Goal: Information Seeking & Learning: Learn about a topic

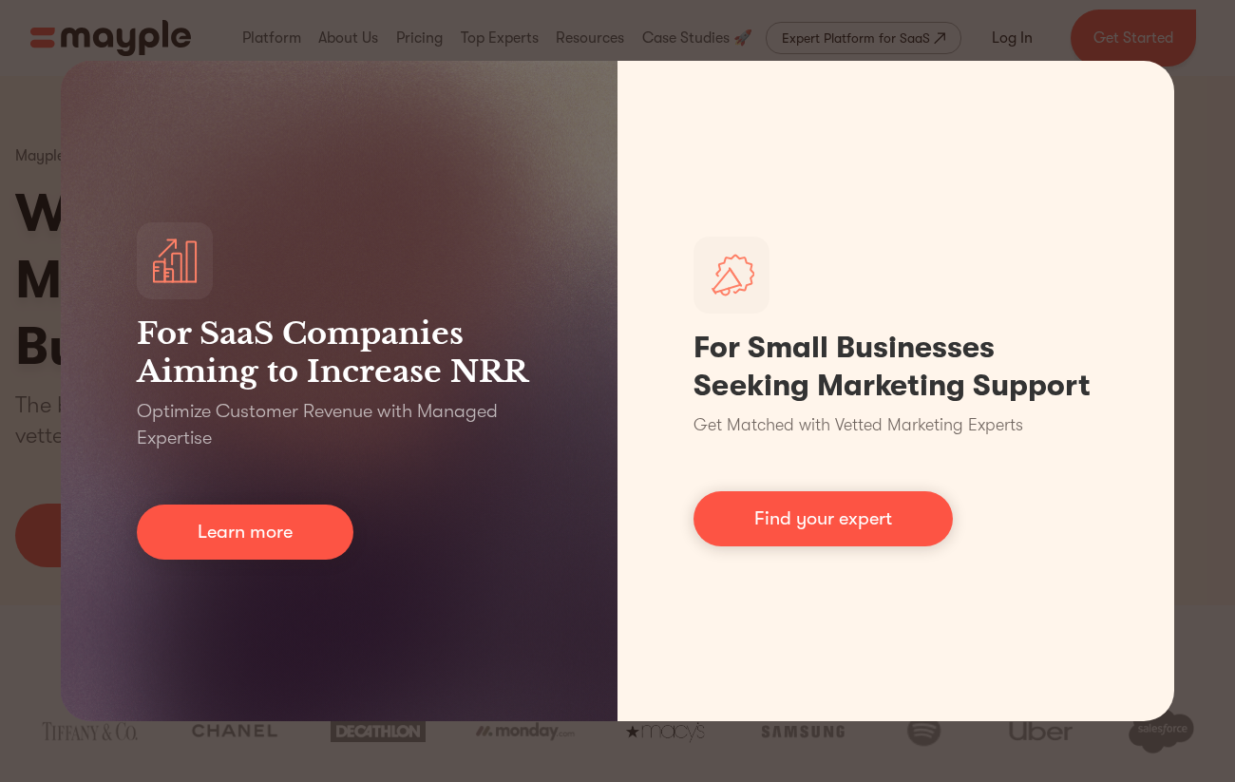
click at [1200, 74] on div "For SaaS Companies Aiming to Increase NRR Optimize Customer Revenue with Manage…" at bounding box center [617, 391] width 1235 height 782
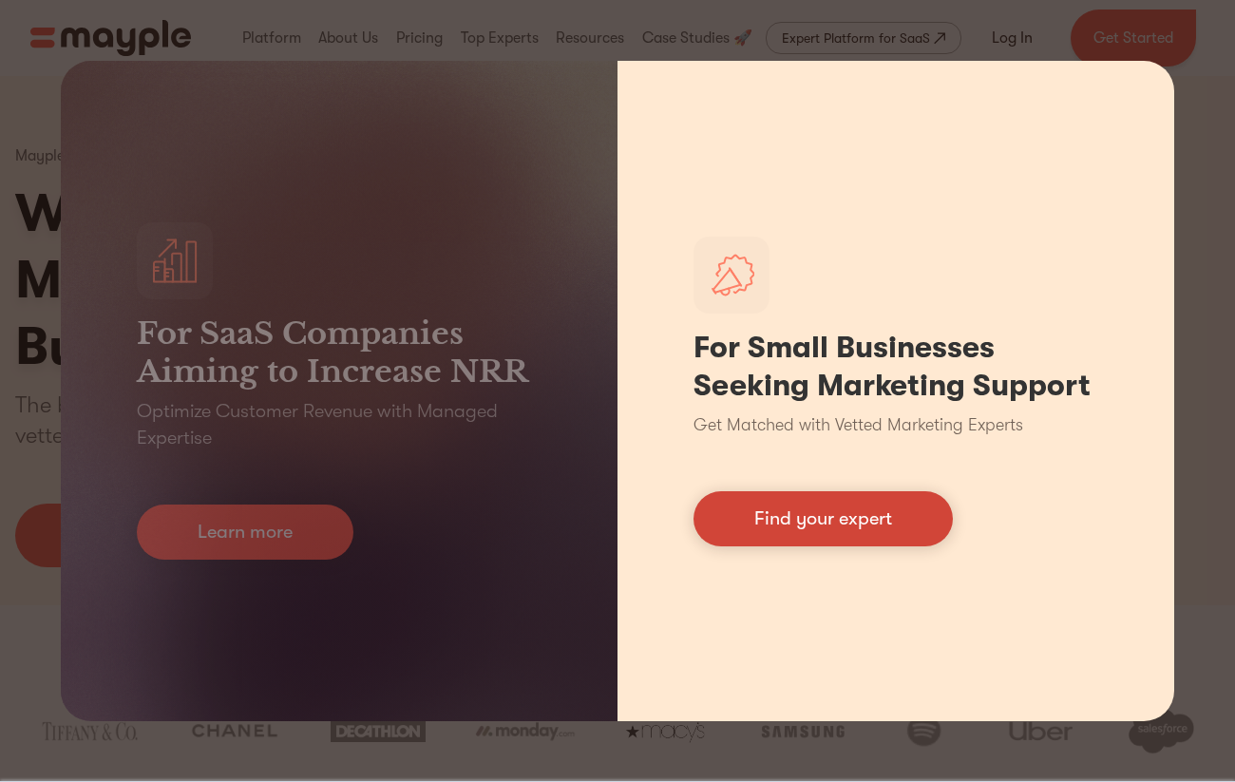
click at [784, 528] on link "Find your expert" at bounding box center [823, 518] width 259 height 55
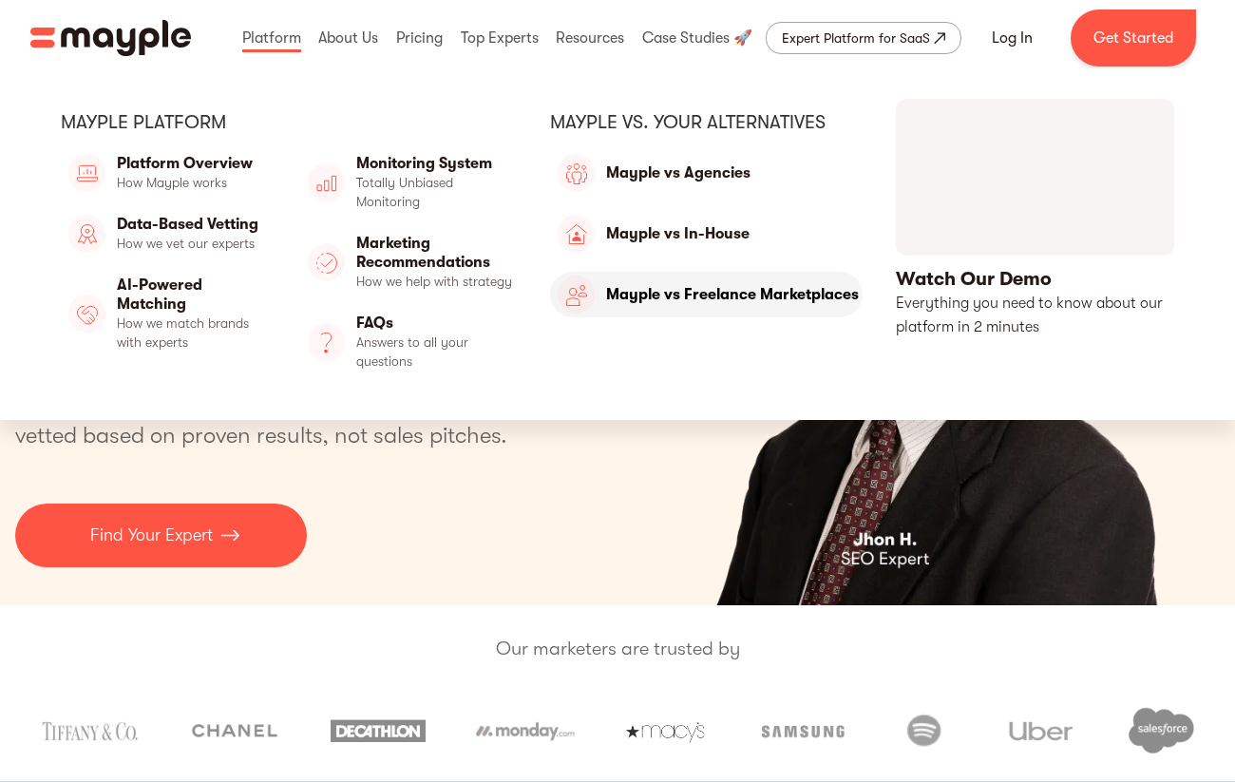
click at [723, 295] on link "Mayple vs Freelance Marketplaces" at bounding box center [706, 295] width 313 height 46
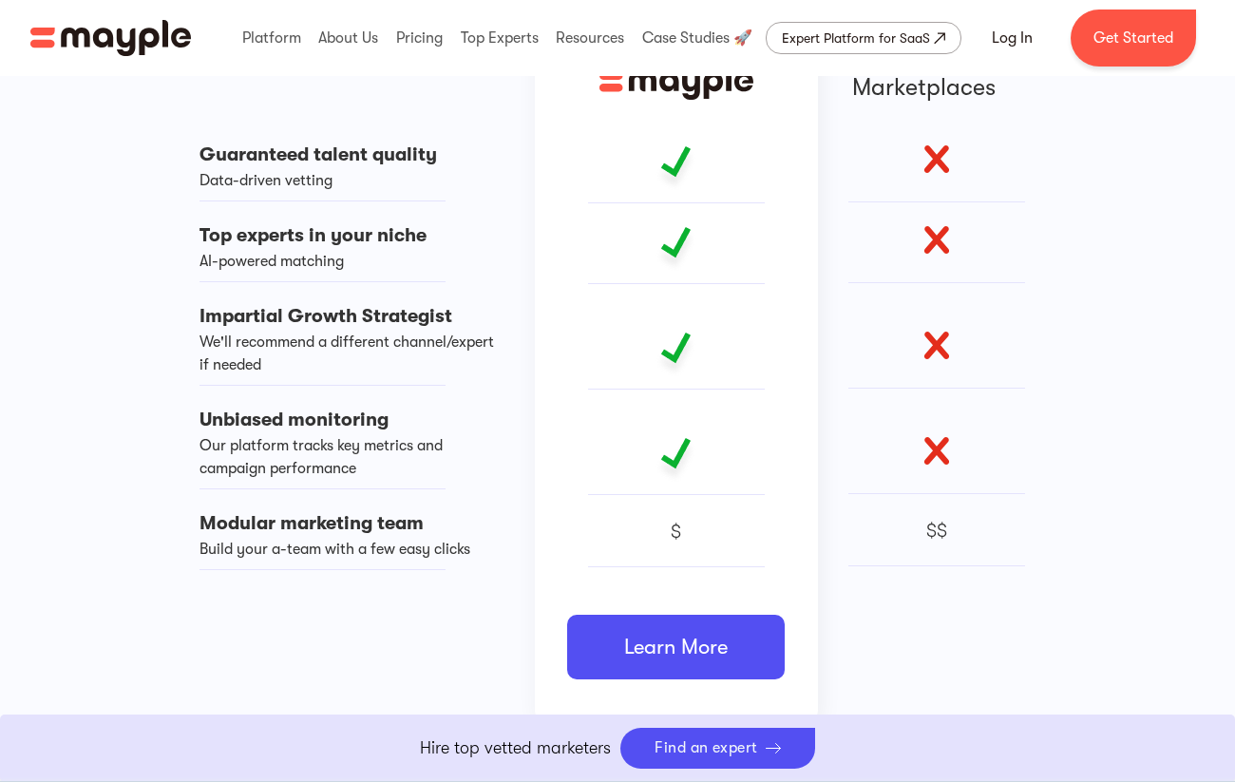
scroll to position [1957, 0]
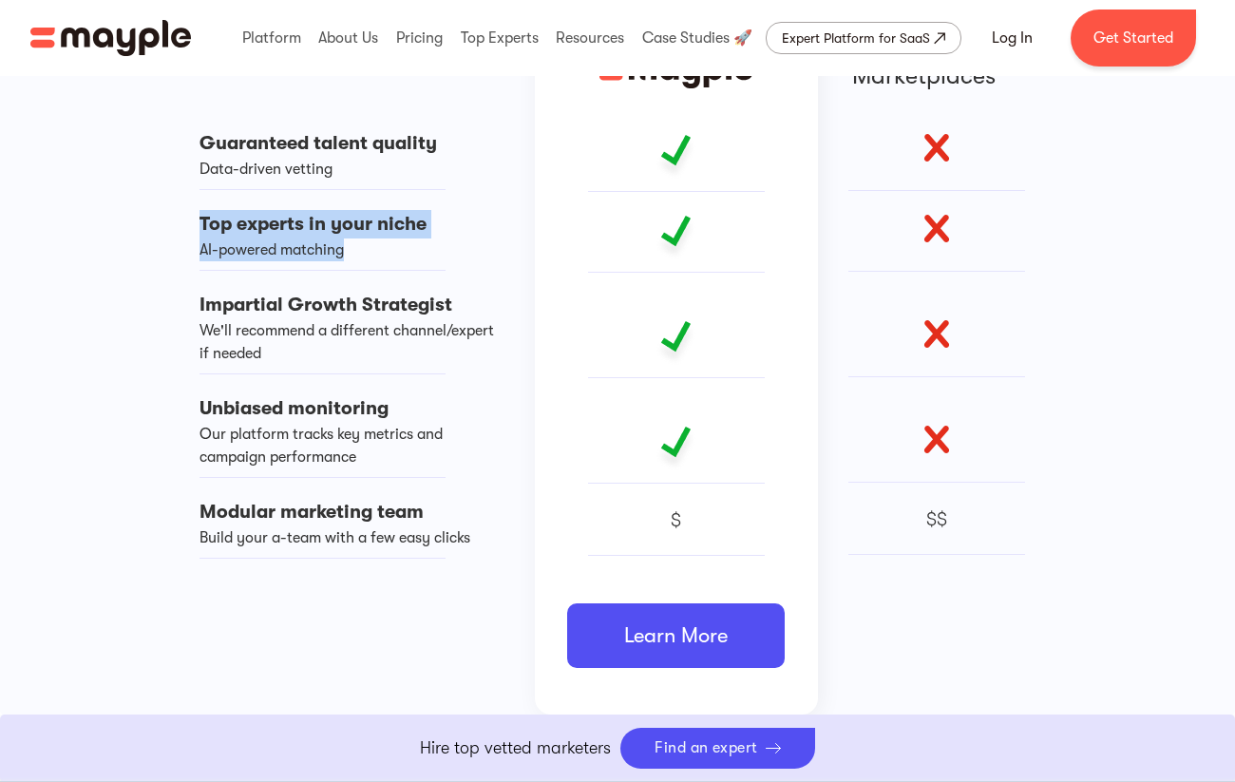
drag, startPoint x: 355, startPoint y: 248, endPoint x: 141, endPoint y: 227, distance: 215.7
click at [141, 227] on div "Guaranteed talent quality Data-driven vetting Top experts in your niche AI-powe…" at bounding box center [618, 352] width 1140 height 724
drag, startPoint x: 145, startPoint y: 227, endPoint x: 365, endPoint y: 252, distance: 220.8
click at [365, 252] on div "Guaranteed talent quality Data-driven vetting Top experts in your niche AI-powe…" at bounding box center [618, 352] width 1140 height 724
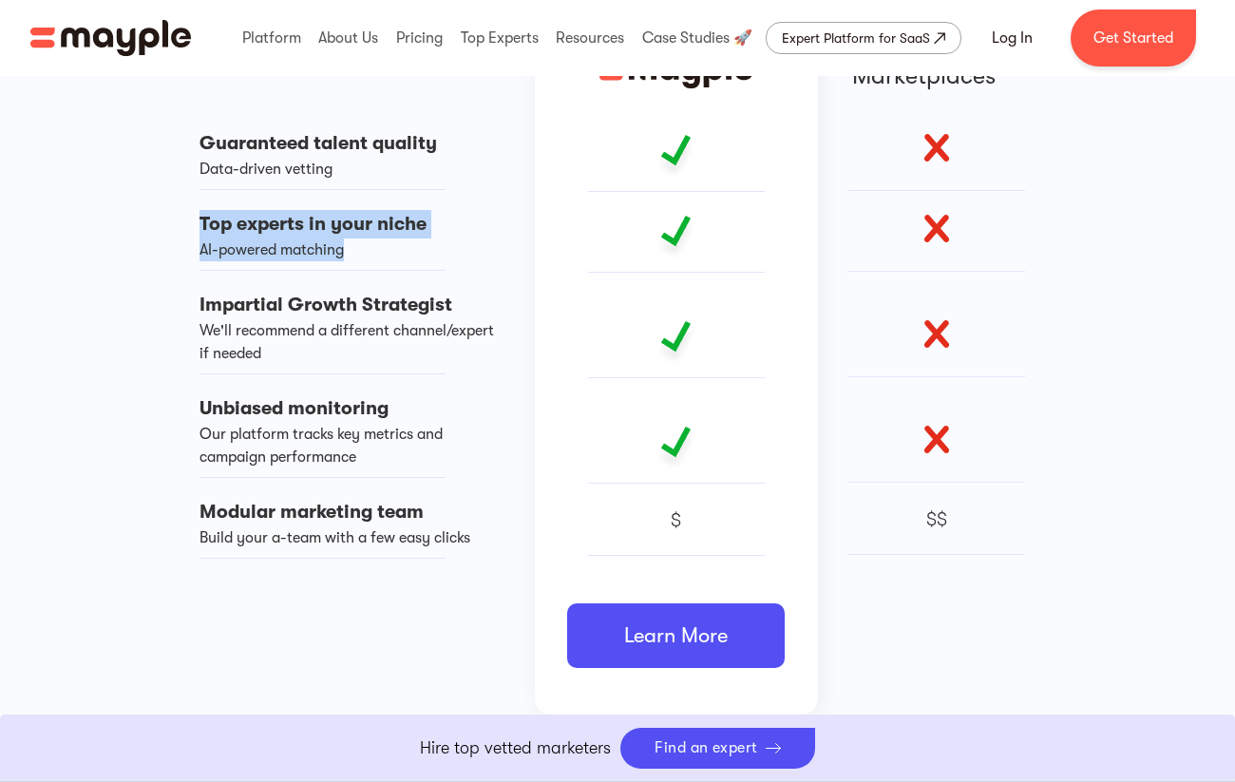
click at [365, 252] on div "AI-powered matching" at bounding box center [323, 249] width 246 height 23
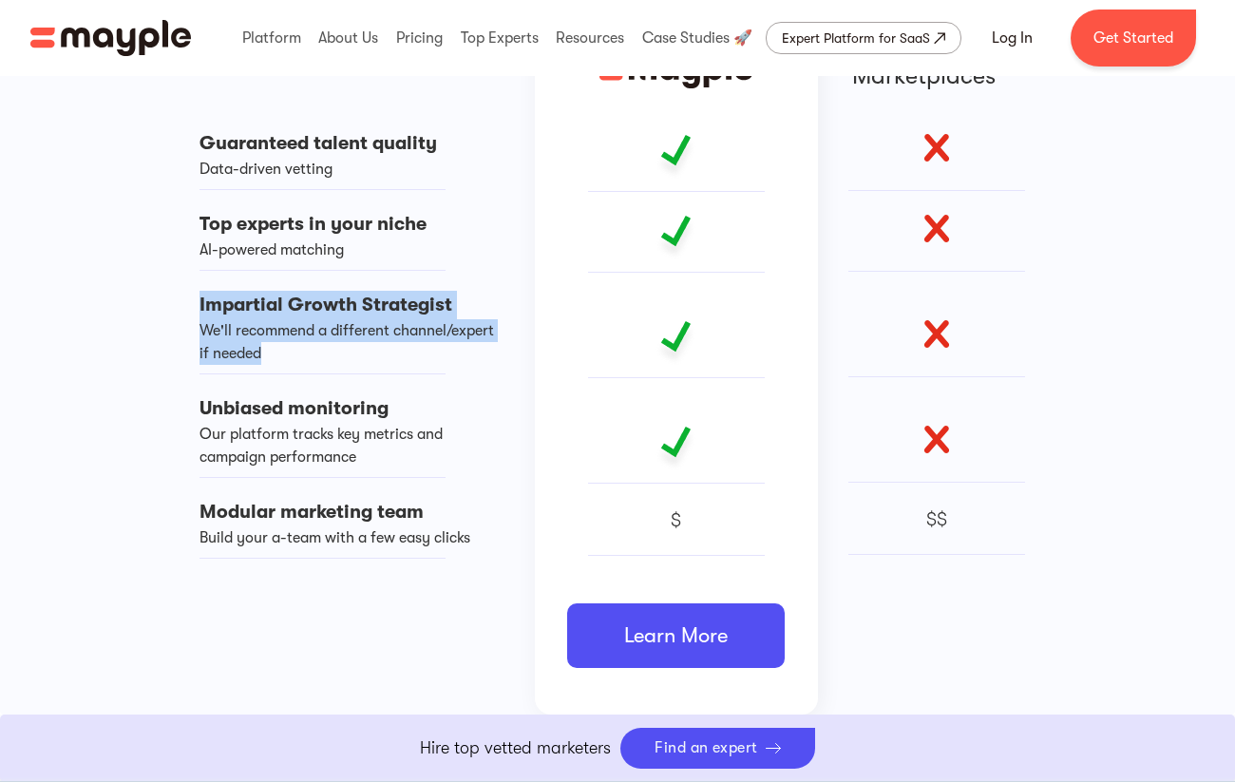
drag, startPoint x: 401, startPoint y: 356, endPoint x: 163, endPoint y: 306, distance: 242.8
click at [163, 306] on div "Guaranteed talent quality Data-driven vetting Top experts in your niche AI-powe…" at bounding box center [618, 352] width 1140 height 724
drag, startPoint x: 173, startPoint y: 296, endPoint x: 356, endPoint y: 359, distance: 193.8
click at [356, 359] on div "Guaranteed talent quality Data-driven vetting Top experts in your niche AI-powe…" at bounding box center [618, 352] width 1140 height 724
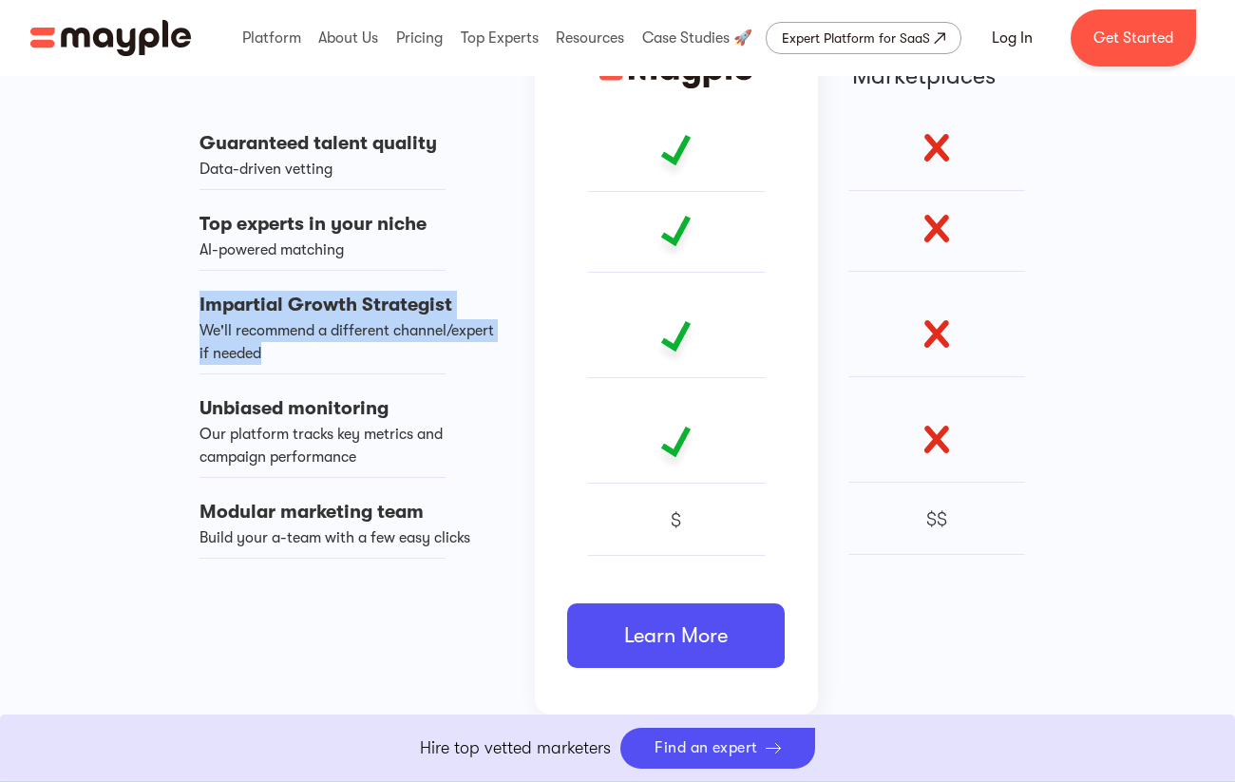
click at [356, 359] on div "We'll recommend a different channel/expert if needed" at bounding box center [350, 342] width 301 height 46
drag, startPoint x: 356, startPoint y: 359, endPoint x: 189, endPoint y: 300, distance: 177.3
click at [189, 300] on div "Guaranteed talent quality Data-driven vetting Top experts in your niche AI-powe…" at bounding box center [358, 352] width 354 height 724
